Goal: Find specific page/section: Find specific page/section

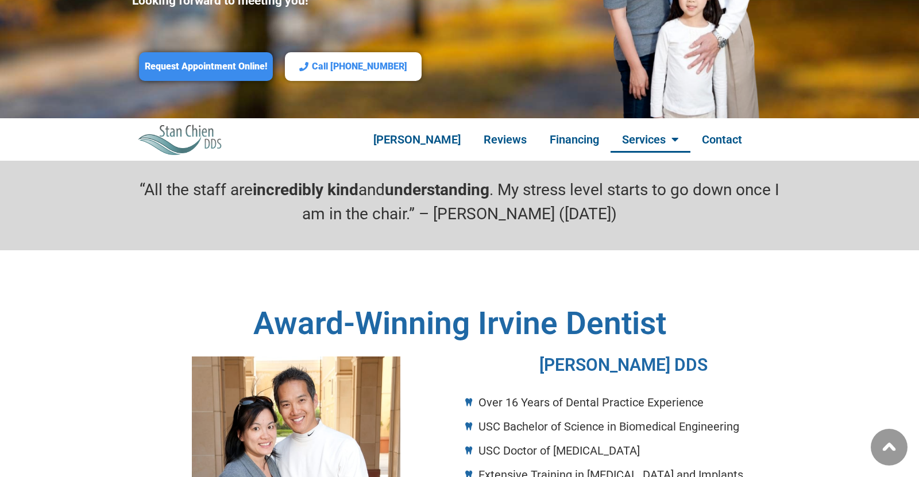
scroll to position [330, 0]
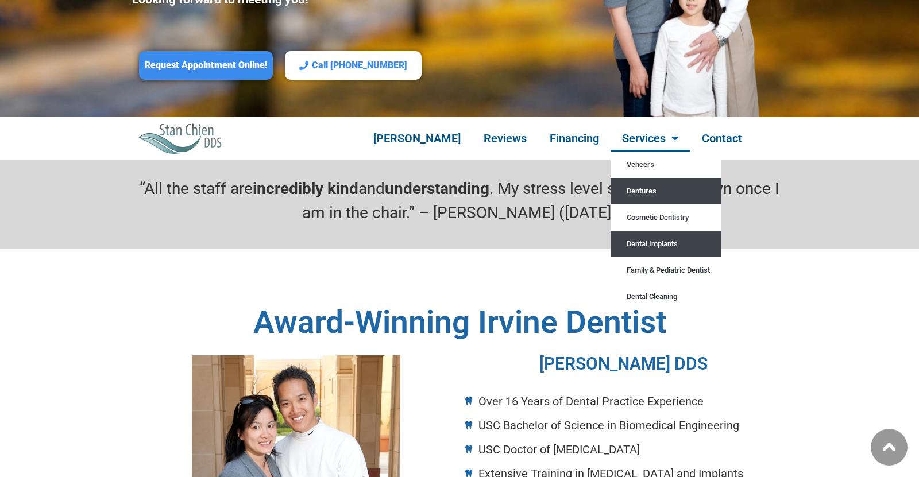
click at [663, 178] on link "Dentures" at bounding box center [666, 191] width 111 height 26
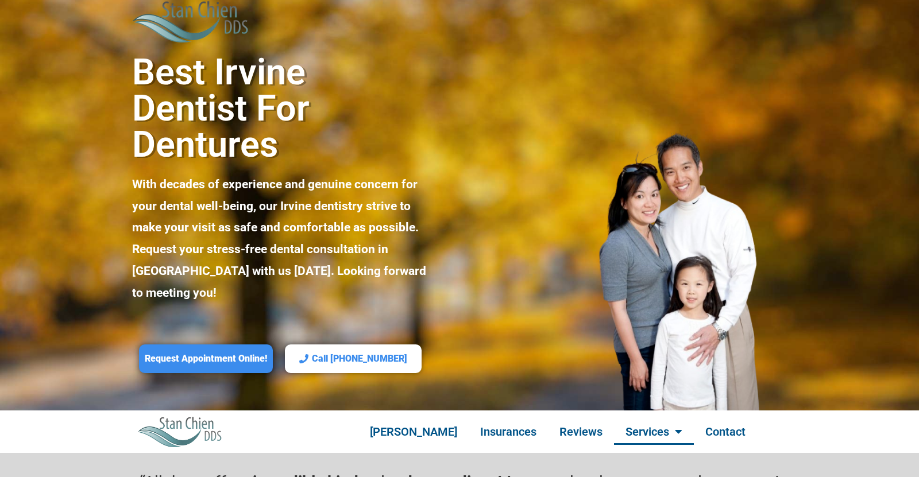
click at [673, 420] on span "Menu" at bounding box center [675, 431] width 13 height 23
click at [670, 420] on span "Menu" at bounding box center [675, 431] width 13 height 23
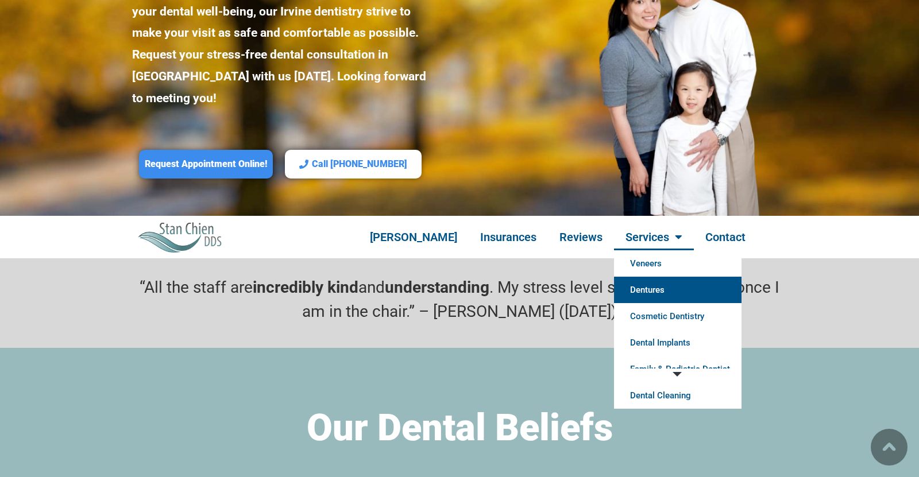
scroll to position [221, 0]
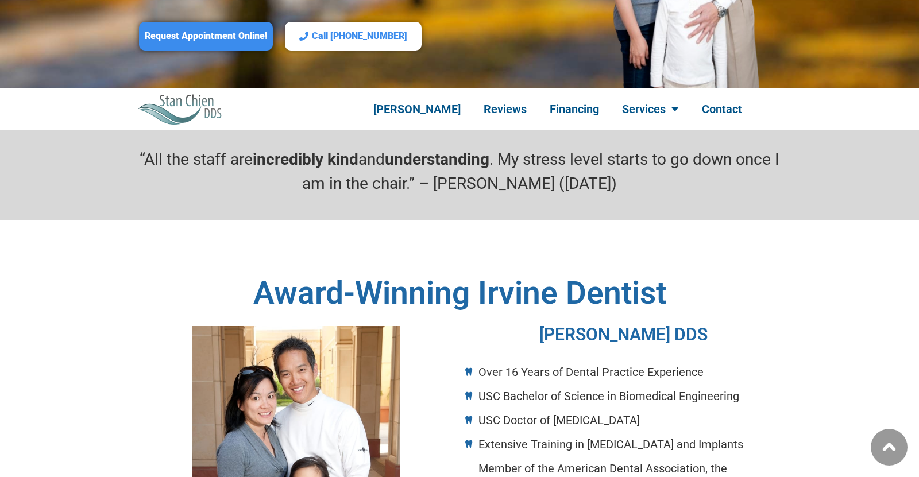
scroll to position [361, 0]
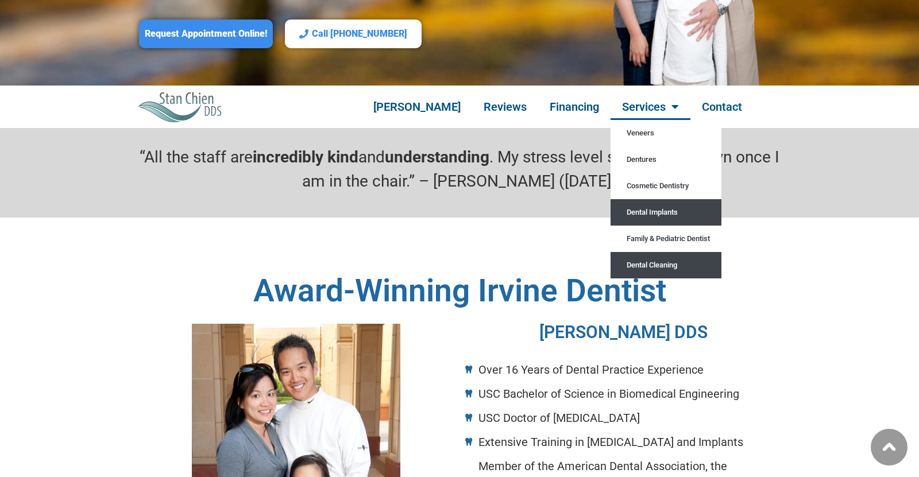
click at [646, 252] on link "Dental Cleaning" at bounding box center [666, 265] width 111 height 26
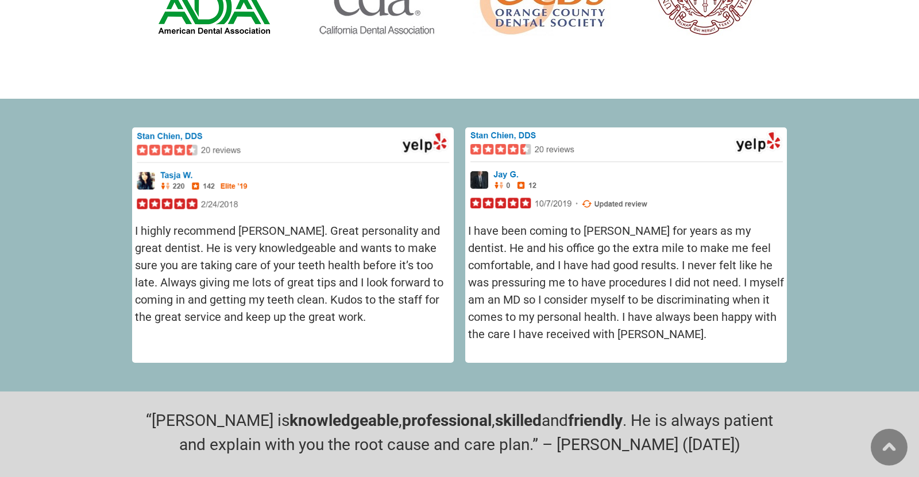
scroll to position [1082, 0]
